Goal: Answer question/provide support

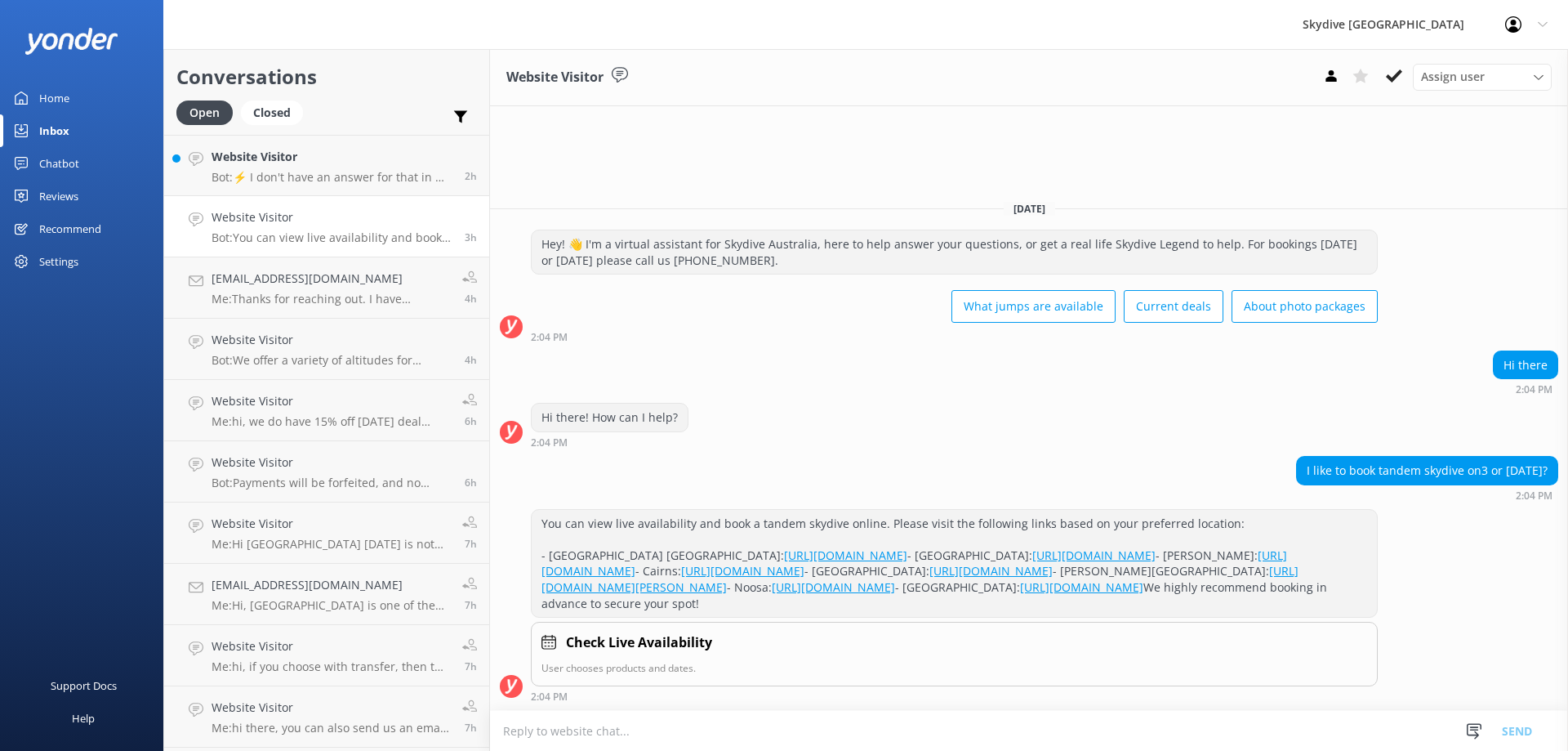
scroll to position [16, 0]
click at [348, 169] on div "Website Visitor Bot: ⚡ I don't have an answer for that in my knowledge base. Pl…" at bounding box center [332, 165] width 241 height 35
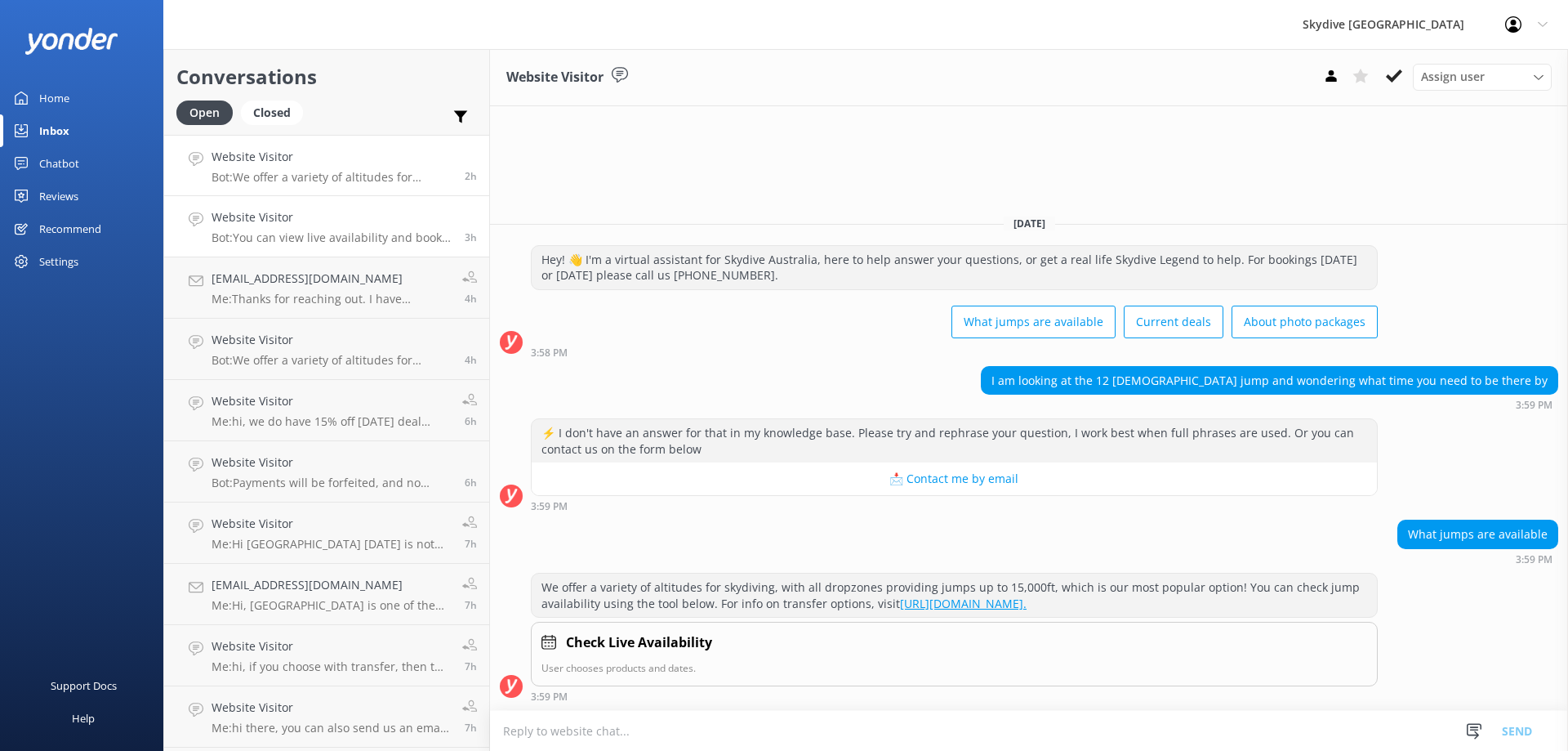
click at [347, 236] on p "Bot: You can view live availability and book a tandem skydive online. Please vi…" at bounding box center [332, 237] width 241 height 15
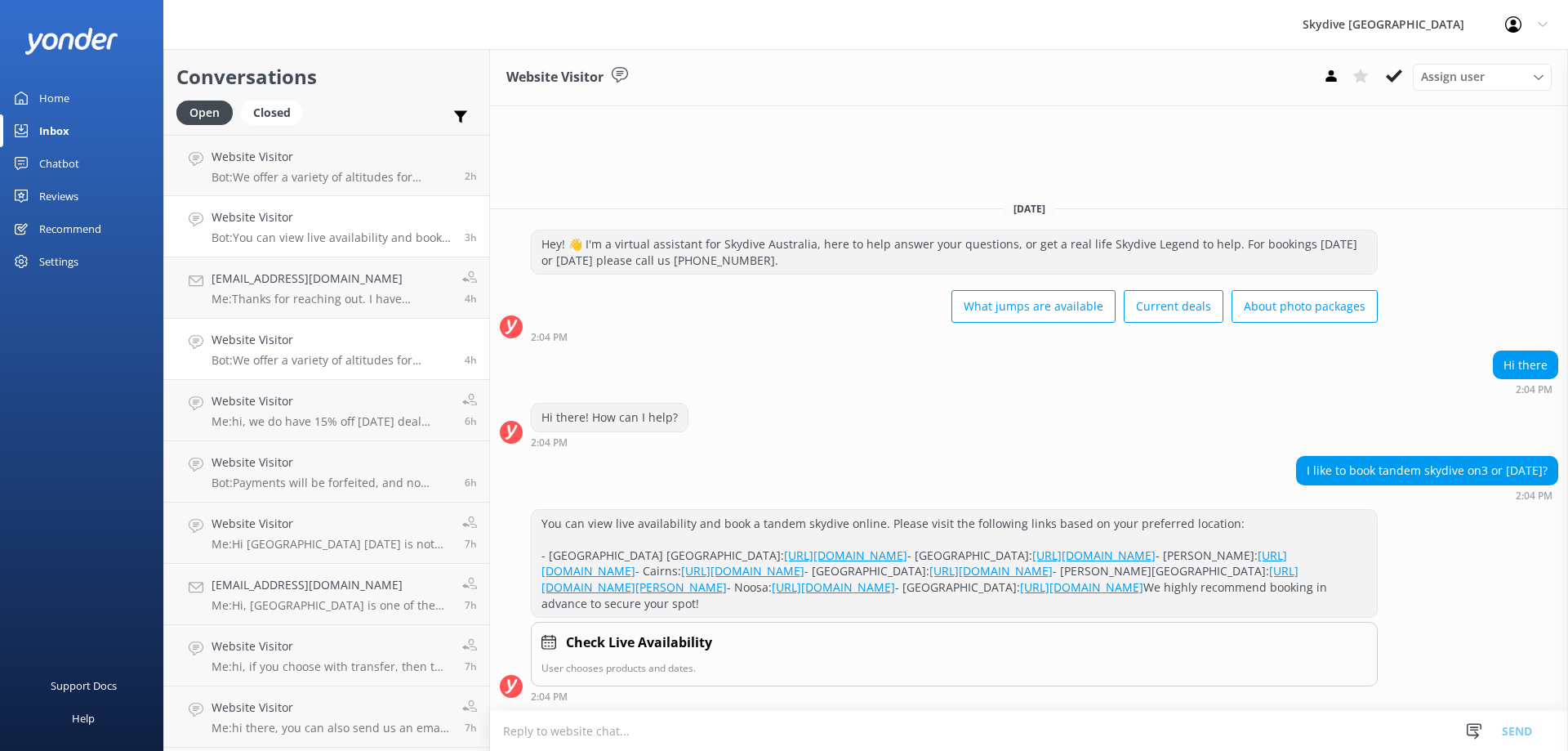
scroll to position [16, 0]
drag, startPoint x: 534, startPoint y: 425, endPoint x: 982, endPoint y: 616, distance: 487.0
click at [982, 616] on div "You can view live availability and book a tandem skydive online. Please visit t…" at bounding box center [954, 563] width 845 height 108
copy div "You can view live availability and book a tandem skydive online. Please visit t…"
click at [278, 226] on h4 "Website Visitor" at bounding box center [332, 217] width 241 height 18
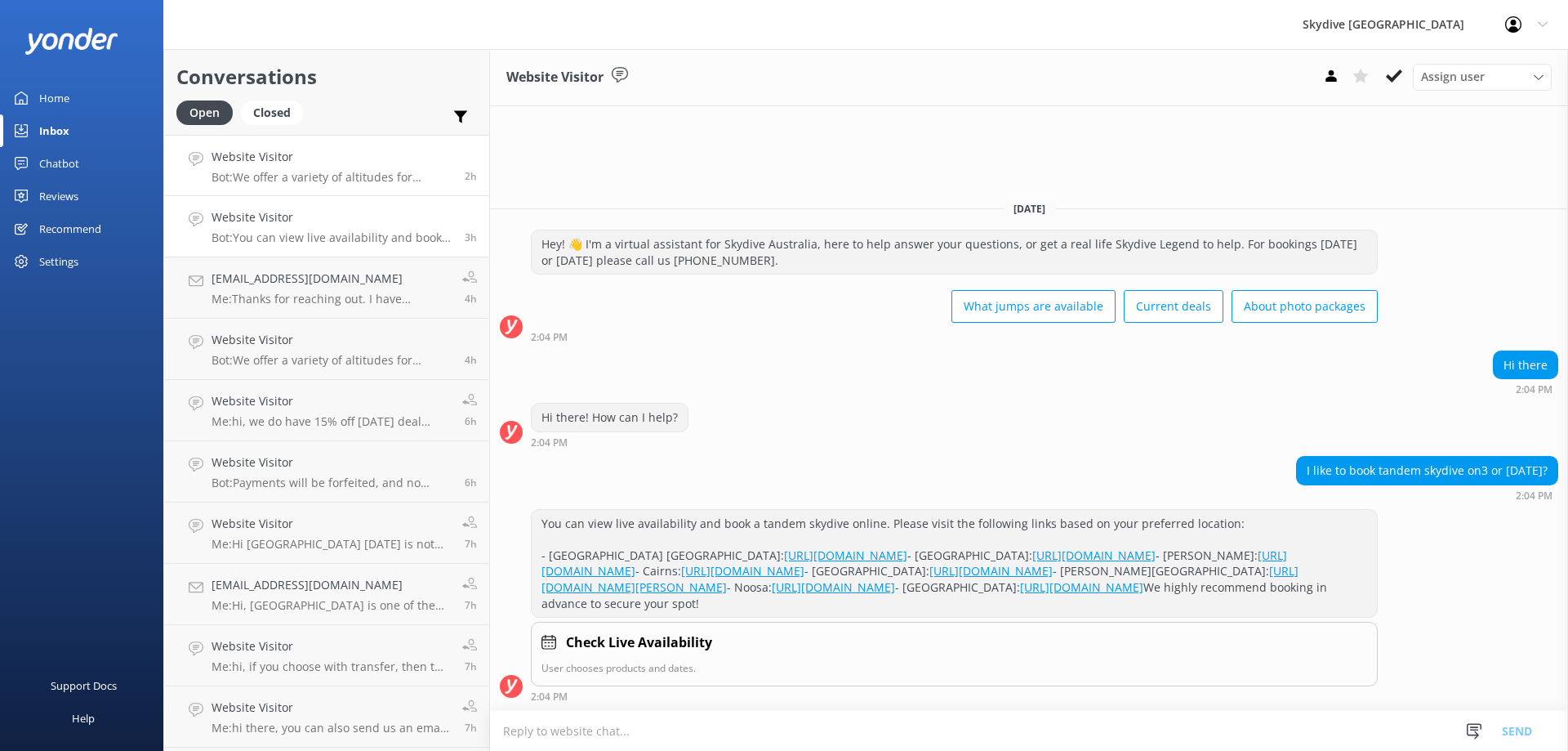
click at [383, 193] on link "Website Visitor Bot: We offer a variety of altitudes for skydiving, with all dr…" at bounding box center [327, 165] width 325 height 61
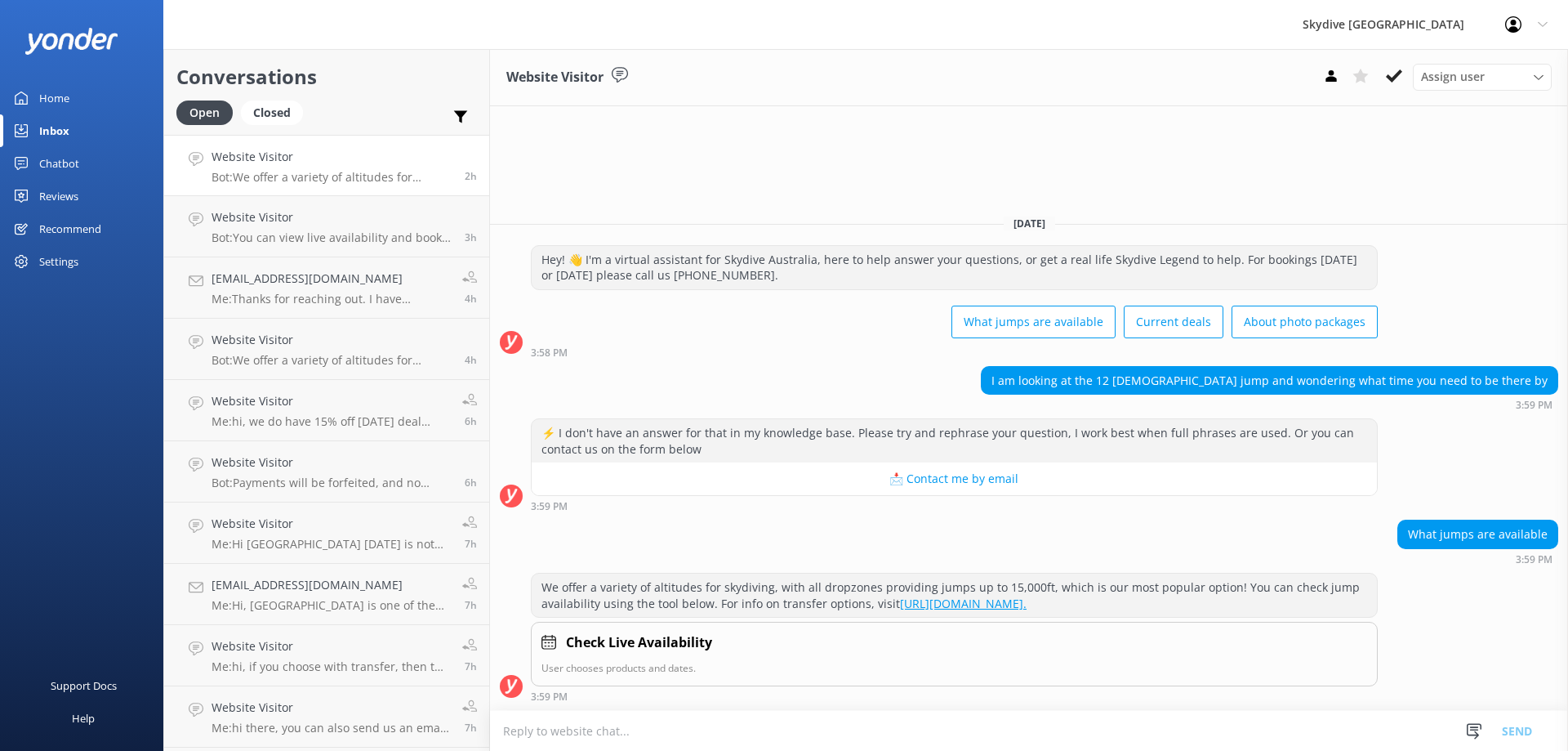
click at [358, 156] on h4 "Website Visitor" at bounding box center [332, 157] width 241 height 18
click at [254, 157] on h4 "Website Visitor" at bounding box center [332, 157] width 241 height 18
